Goal: Book appointment/travel/reservation

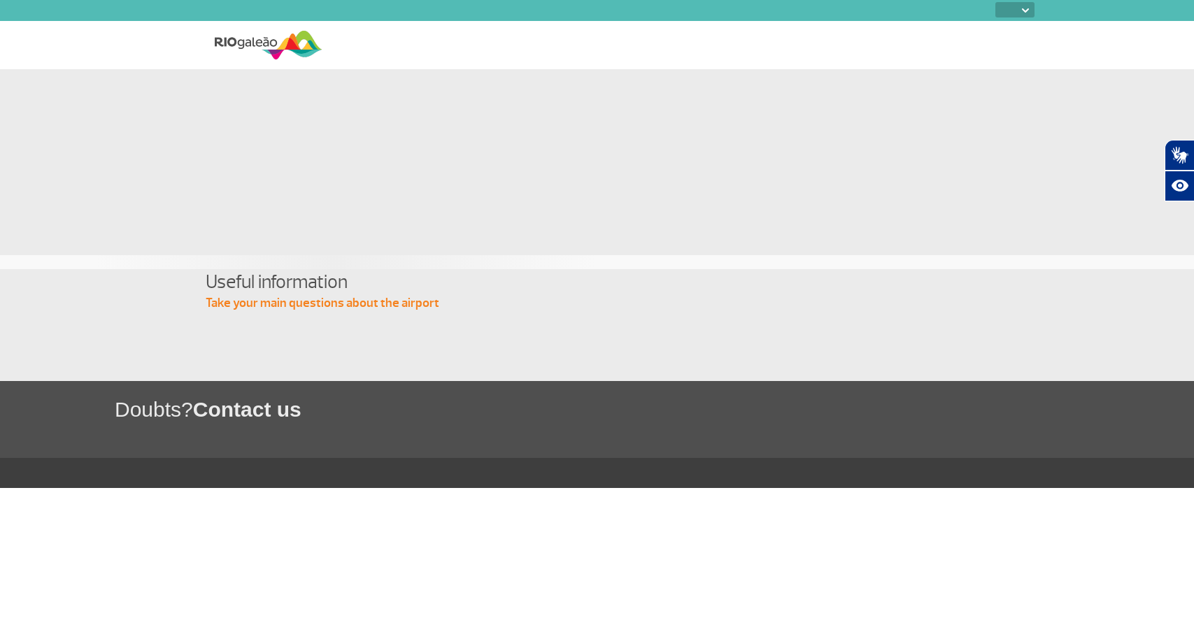
select select
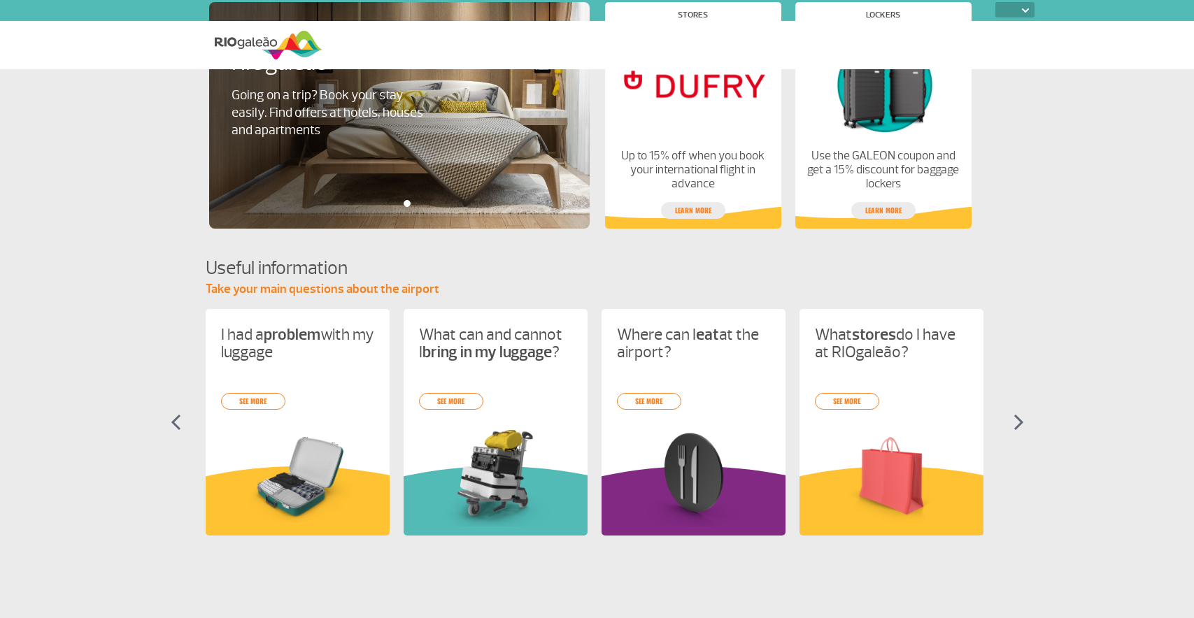
select select
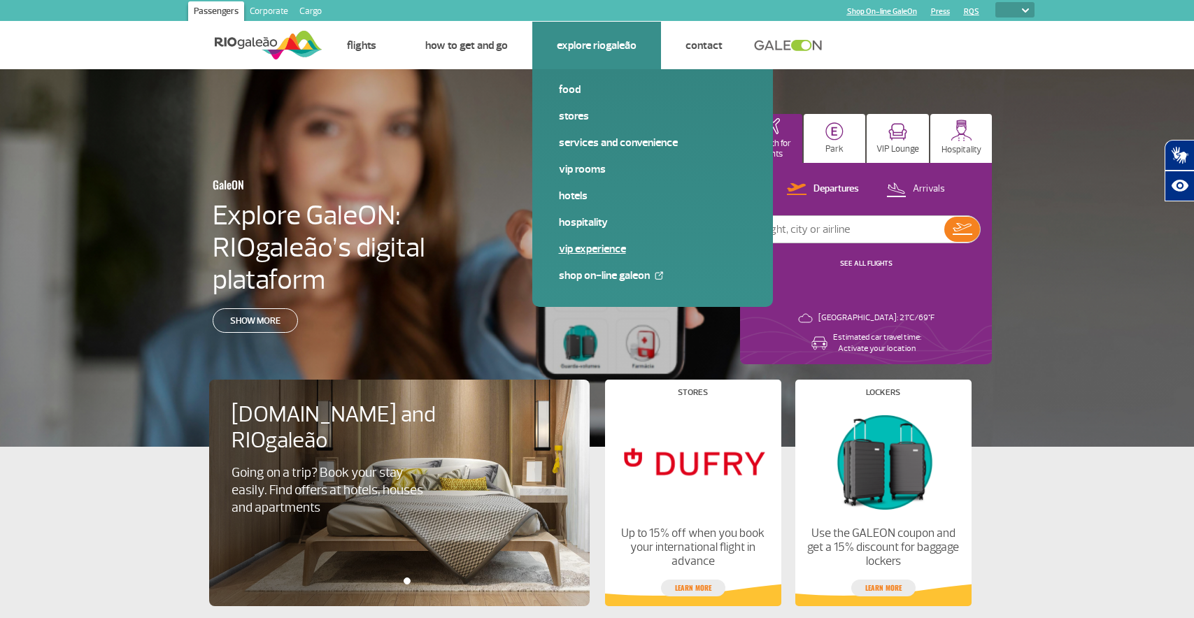
click at [597, 248] on link "VIP Experience" at bounding box center [652, 248] width 187 height 15
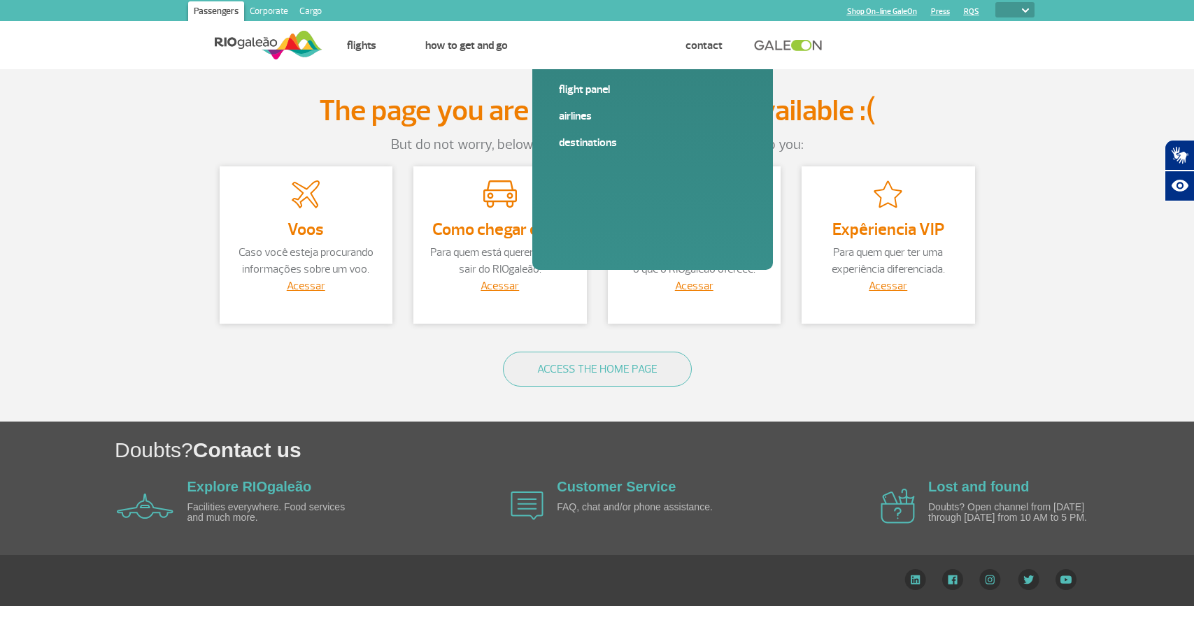
click at [260, 41] on img at bounding box center [269, 45] width 108 height 34
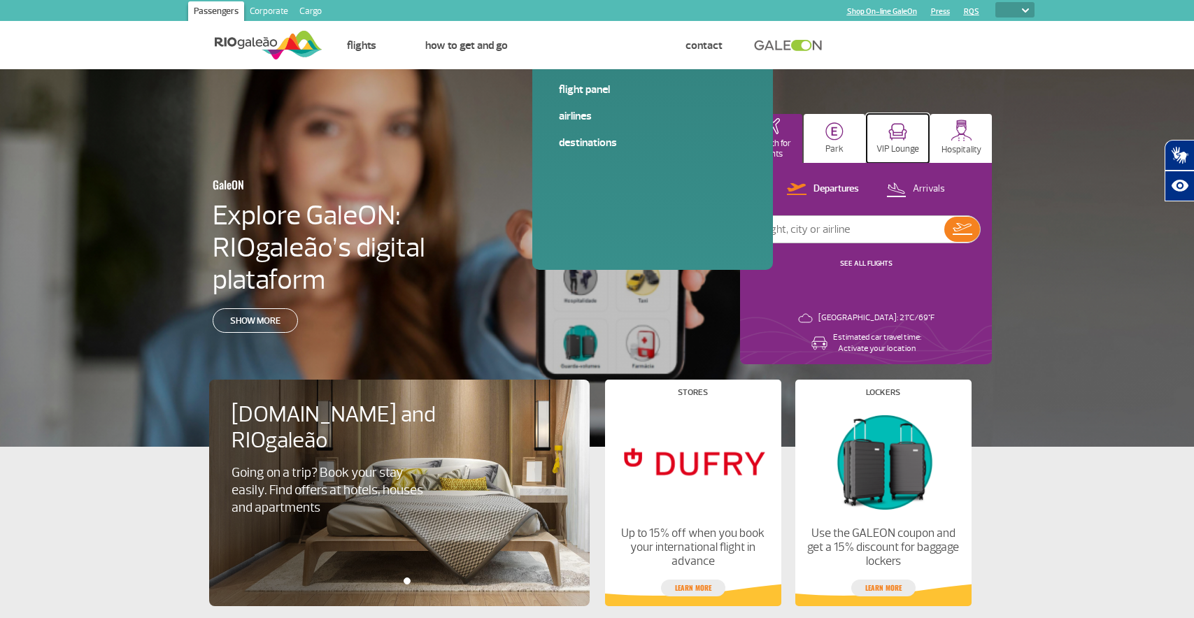
click at [906, 136] on img at bounding box center [897, 131] width 19 height 17
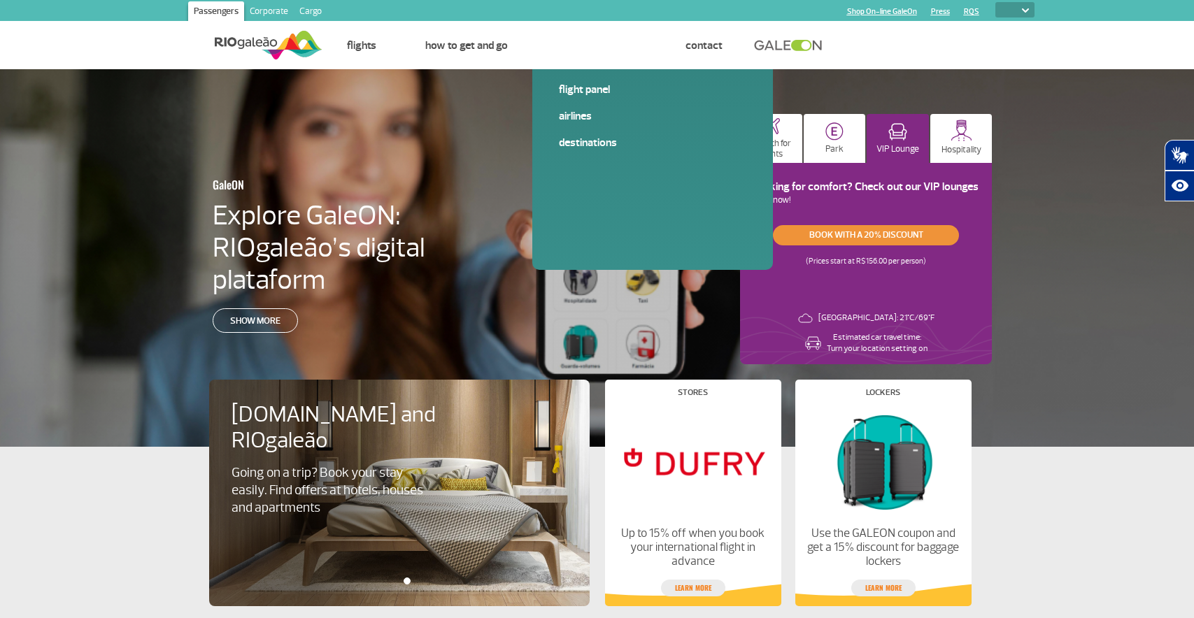
click at [848, 232] on link "Book with a 20% discount" at bounding box center [866, 235] width 186 height 20
